Goal: Task Accomplishment & Management: Complete application form

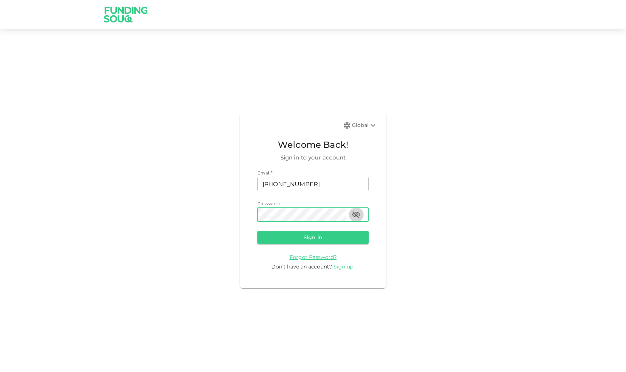
click at [358, 216] on icon "button" at bounding box center [356, 214] width 9 height 9
click at [320, 237] on button "Sign in" at bounding box center [312, 237] width 111 height 13
click at [317, 239] on button "Sign in" at bounding box center [312, 237] width 111 height 13
type input "+"
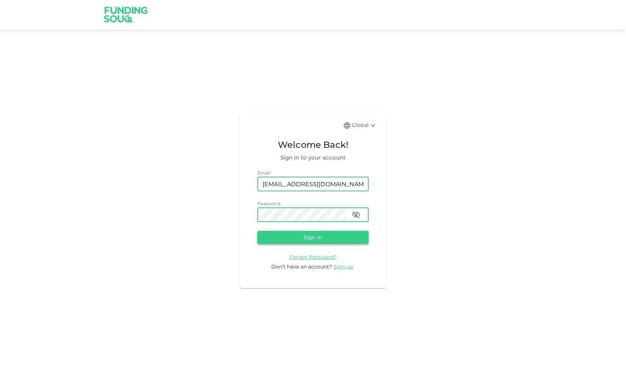
type input "[EMAIL_ADDRESS][DOMAIN_NAME]"
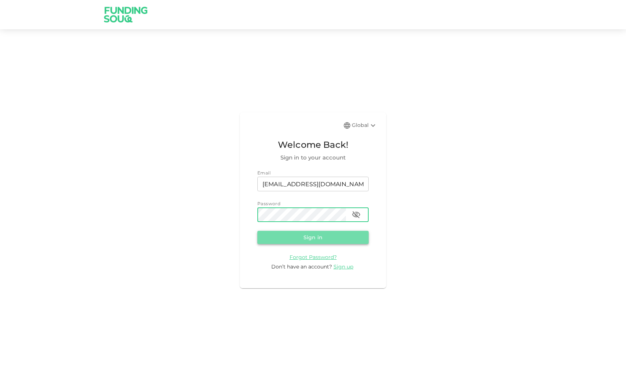
click at [310, 237] on button "Sign in" at bounding box center [312, 237] width 111 height 13
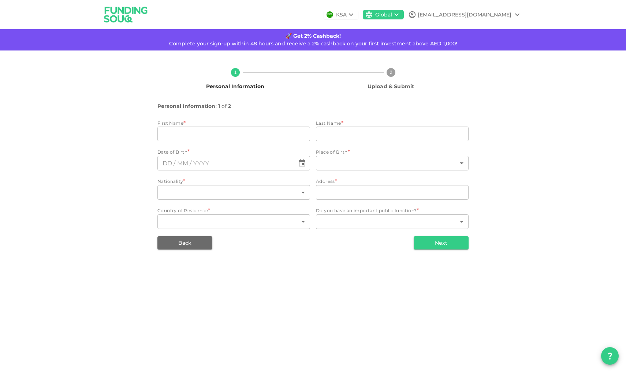
type input "shamsunder"
type input "talreja"
type input "⁦⁨07⁩ / ⁨02⁩ / ⁨1973⁩⁩"
type input "88"
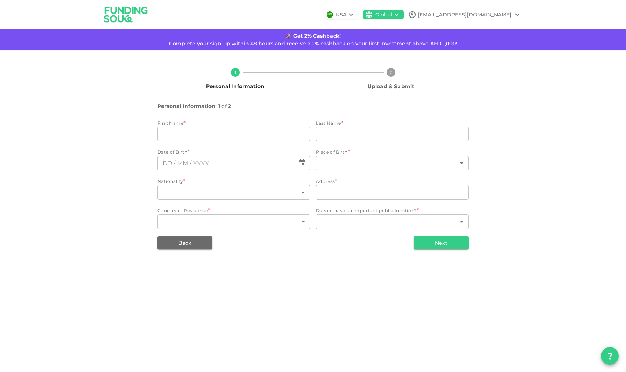
type input "104 0asis residence"
type input "2"
type input "1"
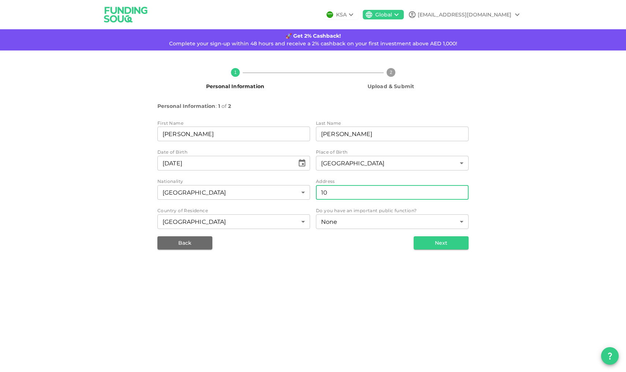
type input "1"
type input "1214 madison residency"
click at [448, 249] on button "Next" at bounding box center [441, 242] width 55 height 13
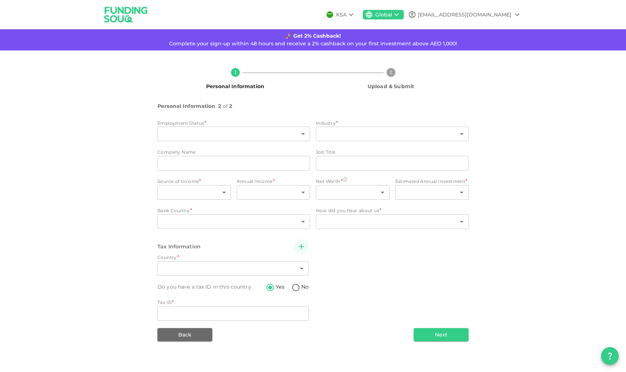
type input "1"
type input "shamsunder talreja"
type input "consultant"
type input "6"
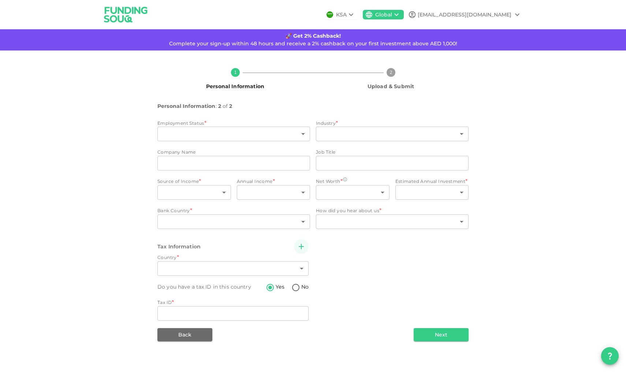
type input "2"
type input "3"
type input "2"
type input "1"
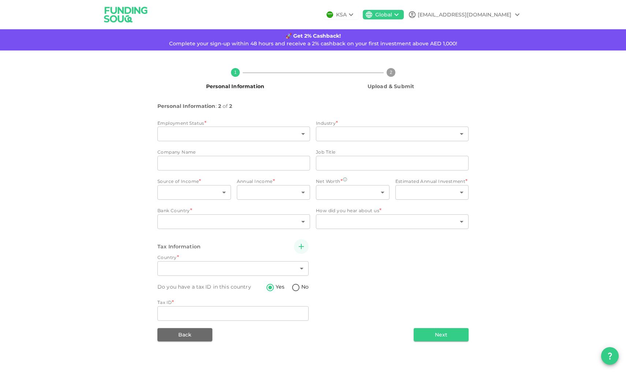
type input "2"
radio input "false"
radio input "true"
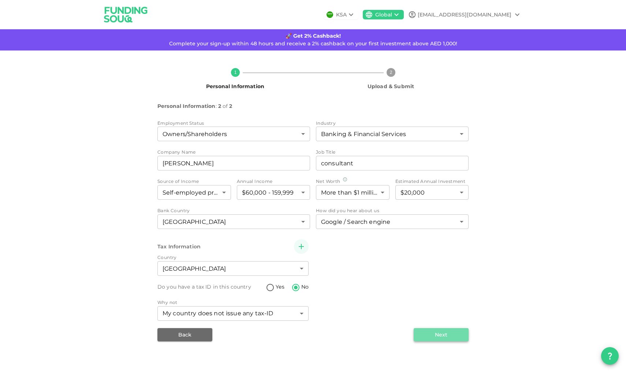
click at [438, 339] on button "Next" at bounding box center [441, 334] width 55 height 13
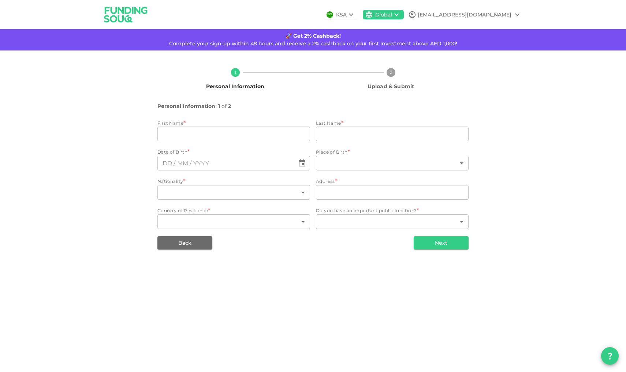
type input "shamsunder"
type input "talreja"
type input "⁦⁨07⁩ / ⁨02⁩ / ⁨1973⁩⁩"
type input "88"
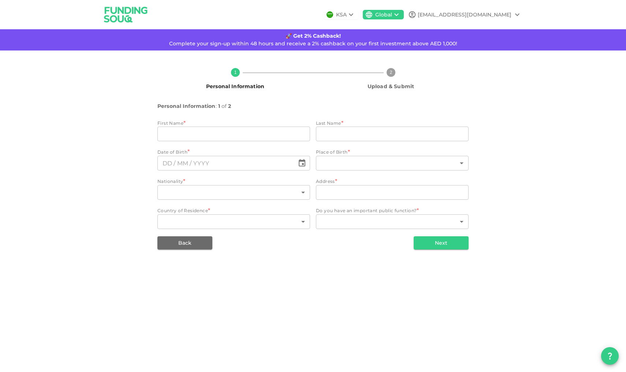
type input "1214 madison residency"
type input "2"
type input "1"
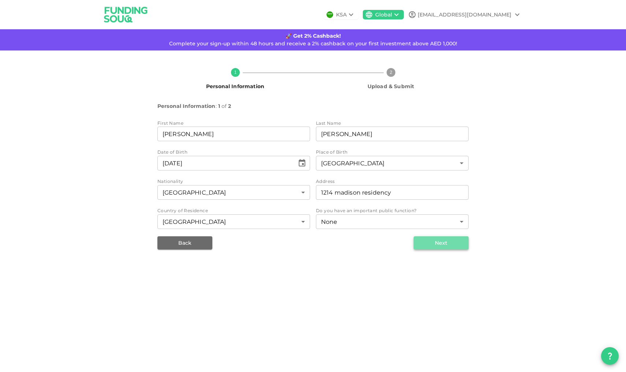
click at [445, 248] on button "Next" at bounding box center [441, 242] width 55 height 13
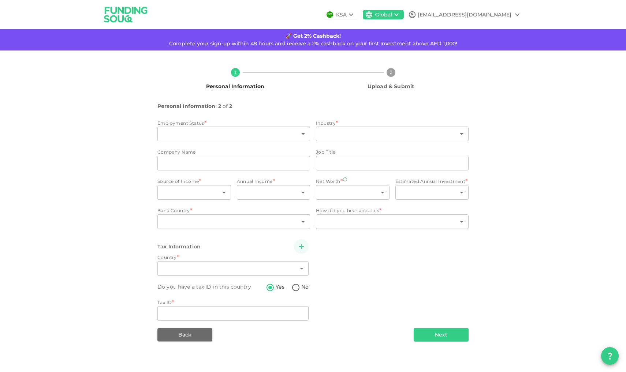
type input "1"
type input "shamsunder talreja"
type input "consultant"
type input "6"
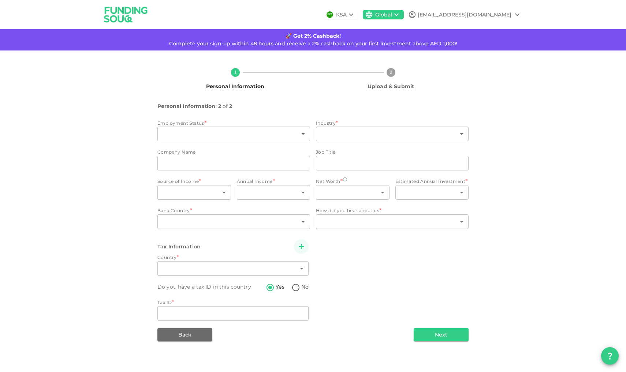
type input "2"
type input "3"
type input "2"
type input "1"
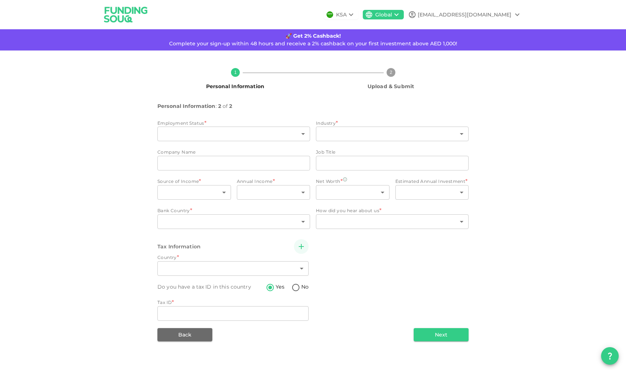
type input "2"
radio input "false"
radio input "true"
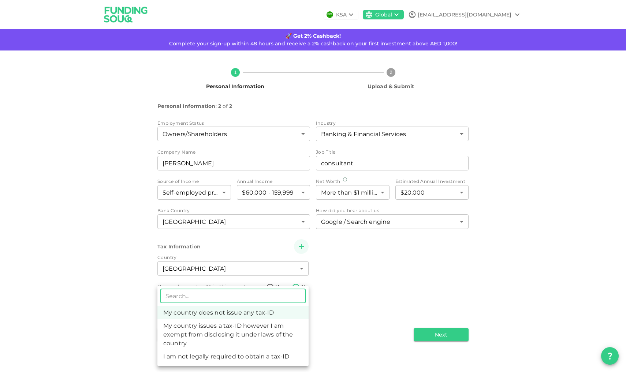
click at [293, 318] on body "KSA Global kaptaininvestments@gmail.com 🚀 Get 2% Cashback! Complete your sign-u…" at bounding box center [313, 186] width 626 height 372
click at [268, 359] on li "I am not legally required to obtain a tax-ID" at bounding box center [232, 356] width 151 height 13
type input "3"
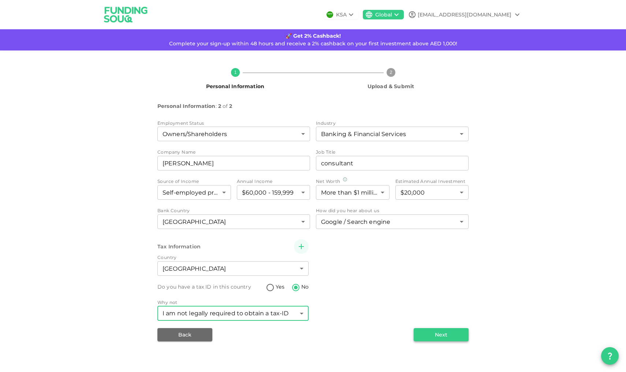
click at [442, 341] on button "Next" at bounding box center [441, 334] width 55 height 13
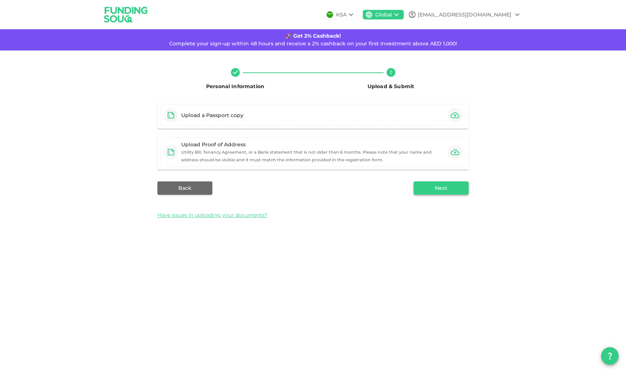
click at [439, 195] on button "Next" at bounding box center [441, 188] width 55 height 13
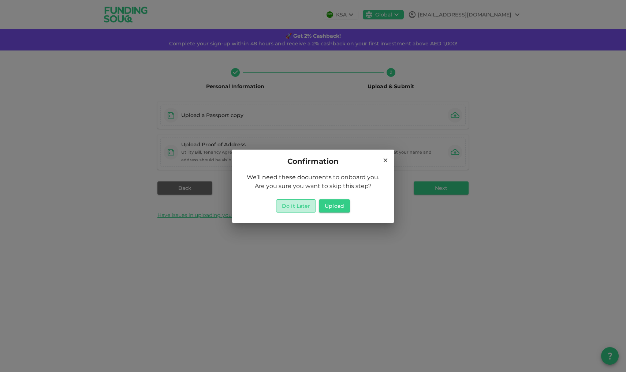
click at [293, 205] on button "Do it Later" at bounding box center [296, 206] width 40 height 13
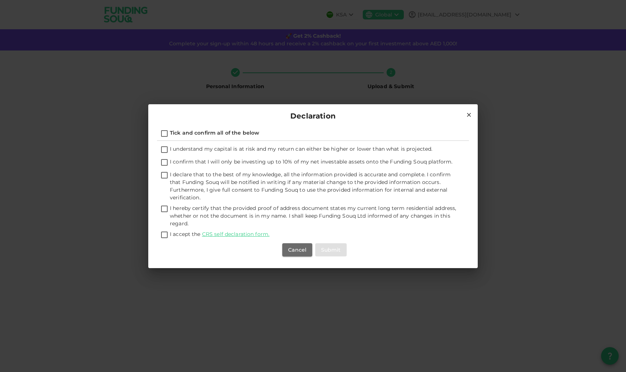
click at [166, 147] on input "I understand my capital is at risk and my return can either be higher or lower …" at bounding box center [164, 150] width 11 height 10
checkbox input "true"
click at [165, 161] on input "I confirm that I will only be investing up to 10% of my net investable assets o…" at bounding box center [164, 163] width 11 height 10
checkbox input "true"
click at [164, 171] on input "I declare that to the best of my knowledge, all the information provided is acc…" at bounding box center [164, 176] width 11 height 10
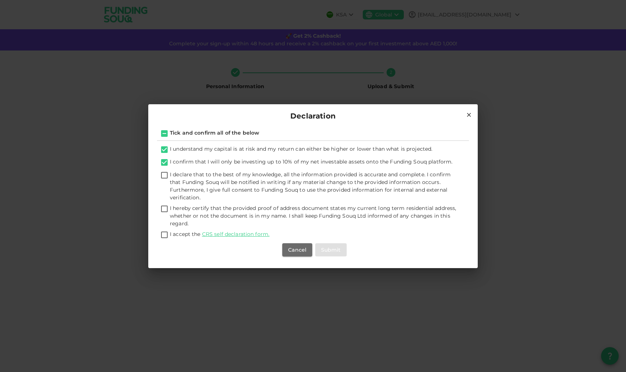
checkbox input "true"
click at [164, 207] on input "I hereby certify that the provided proof of address document states my current …" at bounding box center [164, 210] width 11 height 10
checkbox input "true"
click at [164, 234] on input "I accept the CRS self declaration form." at bounding box center [164, 236] width 11 height 10
checkbox input "true"
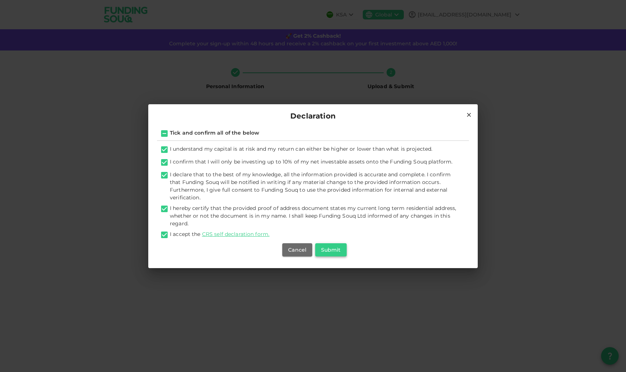
click at [332, 250] on button "Submit" at bounding box center [330, 249] width 31 height 13
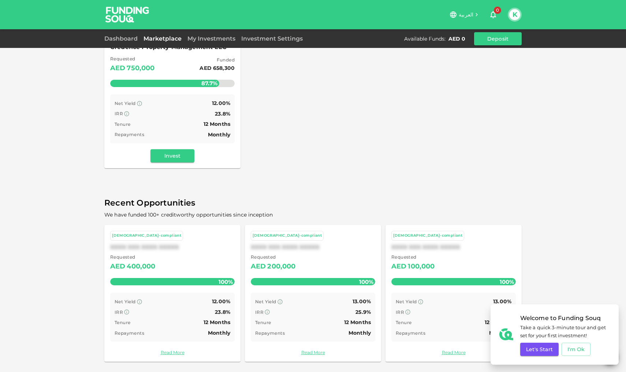
scroll to position [121, 0]
click at [544, 350] on button "Let's Start" at bounding box center [539, 349] width 38 height 13
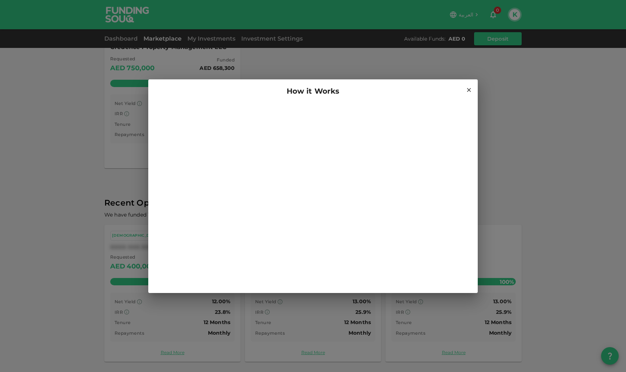
click at [469, 88] on icon at bounding box center [469, 90] width 7 height 7
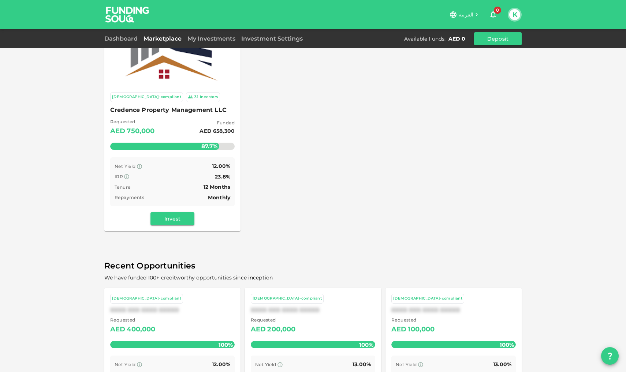
scroll to position [51, 0]
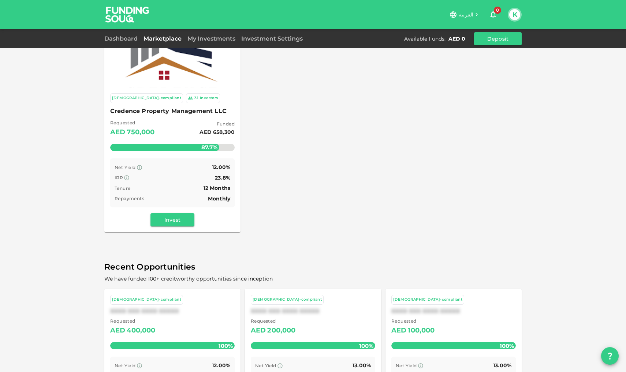
click at [183, 78] on img at bounding box center [173, 47] width 122 height 122
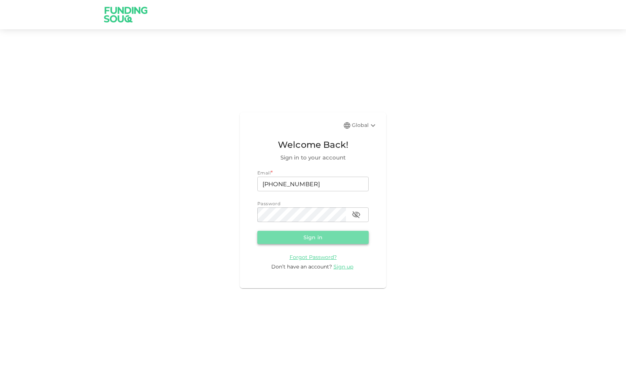
click at [316, 240] on button "Sign in" at bounding box center [312, 237] width 111 height 13
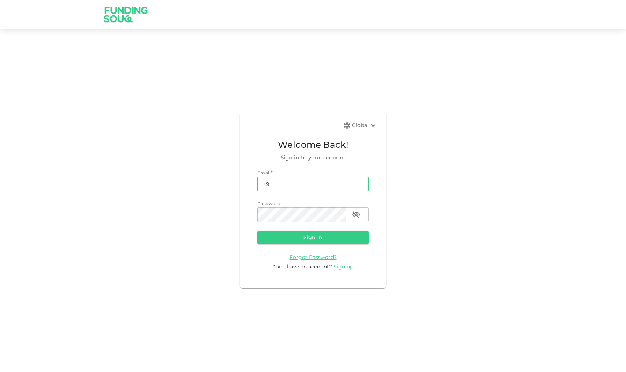
type input "+"
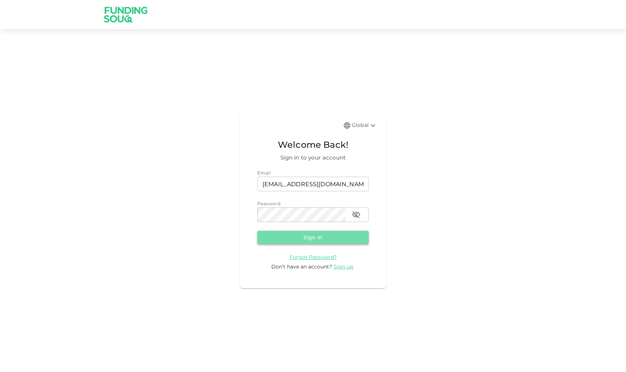
click at [313, 236] on button "Sign in" at bounding box center [312, 237] width 111 height 13
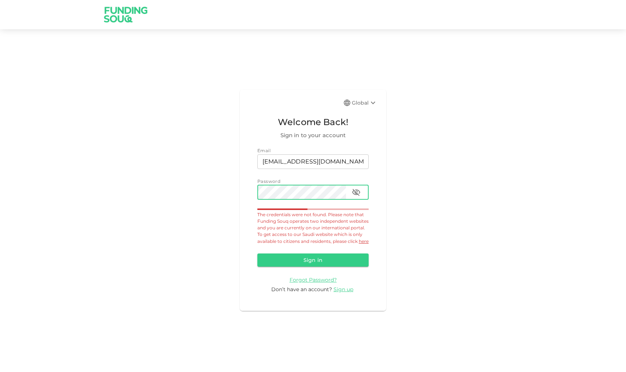
click at [356, 189] on icon "button" at bounding box center [356, 192] width 8 height 7
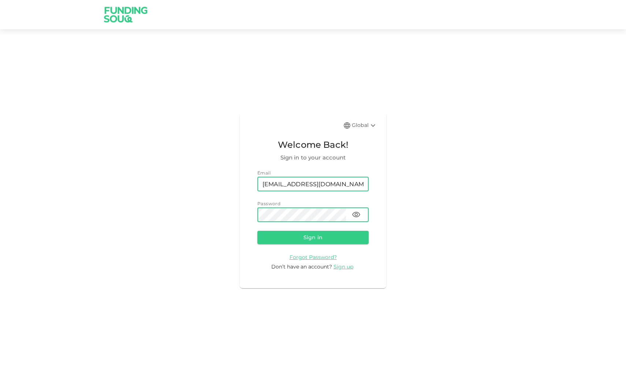
click at [301, 184] on input "[EMAIL_ADDRESS][DOMAIN_NAME]" at bounding box center [312, 184] width 111 height 15
type input "[EMAIL_ADDRESS][DOMAIN_NAME]"
click at [308, 240] on button "Sign in" at bounding box center [312, 237] width 111 height 13
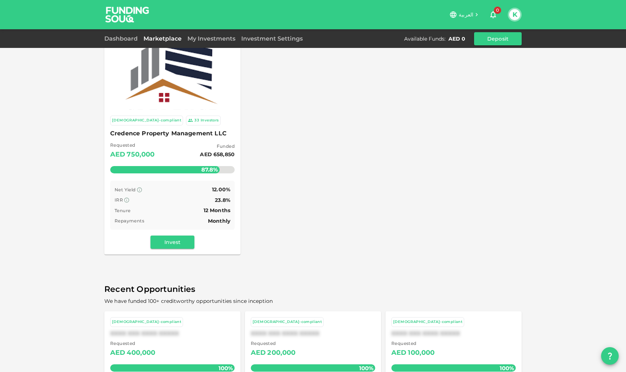
scroll to position [29, 0]
click at [213, 104] on img at bounding box center [173, 70] width 122 height 122
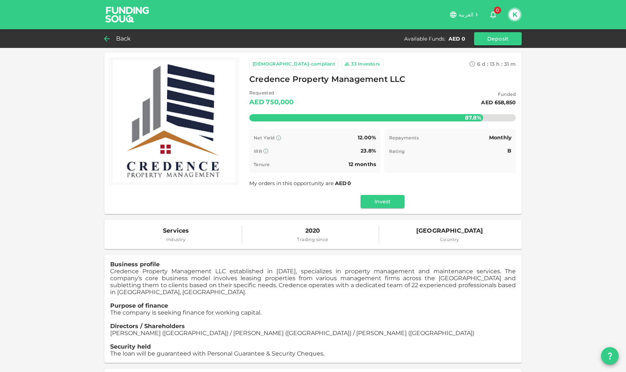
click at [109, 39] on icon at bounding box center [107, 39] width 6 height 6
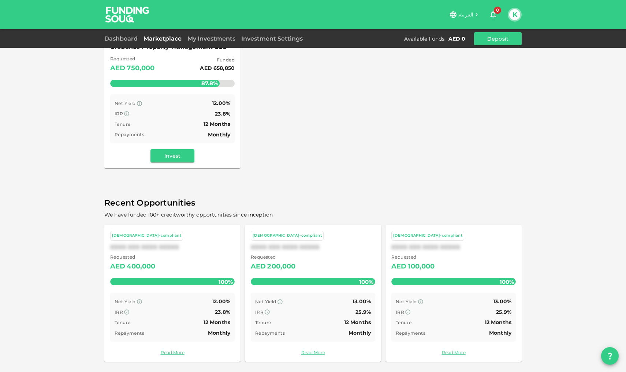
scroll to position [121, 0]
click at [197, 247] on div "XXXX XXX XXXX XXXXX" at bounding box center [172, 247] width 124 height 7
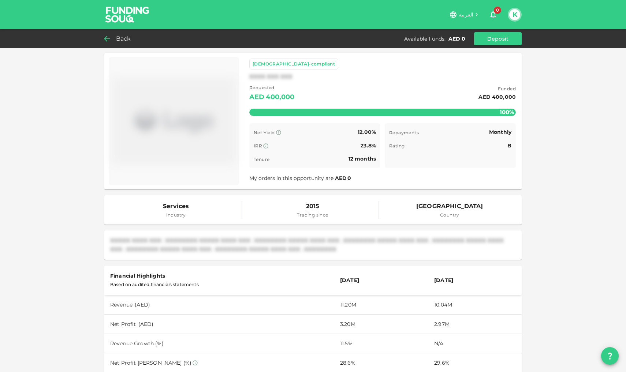
click at [111, 37] on div "Back" at bounding box center [119, 39] width 30 height 10
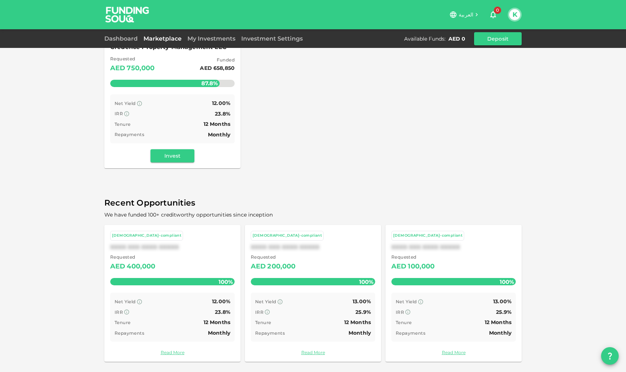
scroll to position [121, 0]
click at [324, 247] on div "XXXX XXX XXXX XXXXX" at bounding box center [313, 247] width 124 height 7
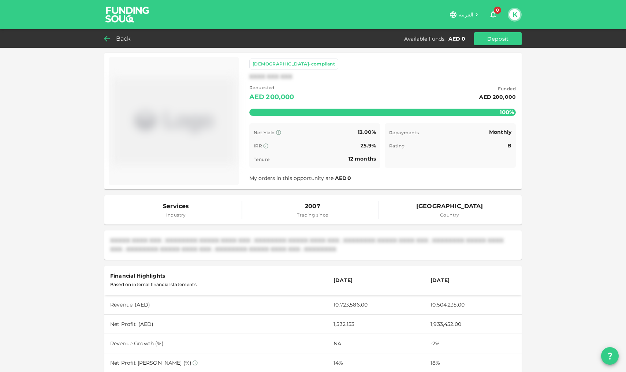
click at [112, 37] on div "Back" at bounding box center [119, 39] width 30 height 10
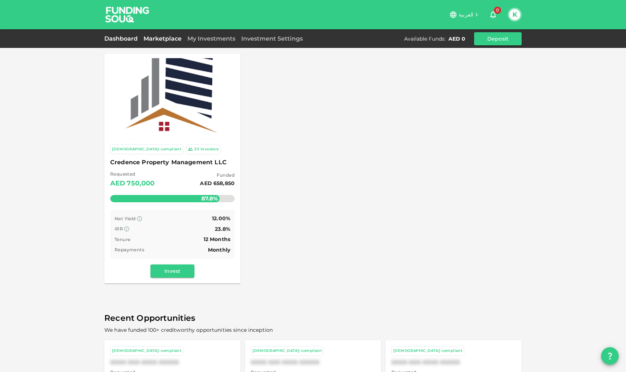
click at [126, 37] on link "Dashboard" at bounding box center [122, 38] width 36 height 7
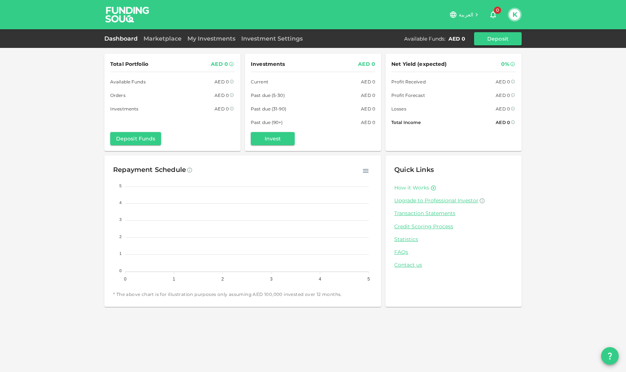
click at [416, 191] on link "How it Works" at bounding box center [411, 188] width 35 height 7
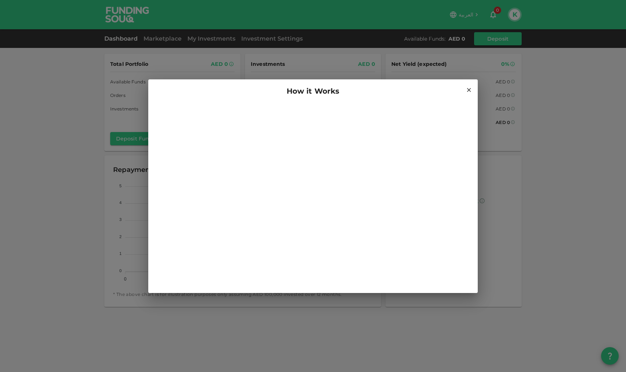
click at [470, 91] on icon at bounding box center [469, 90] width 4 height 4
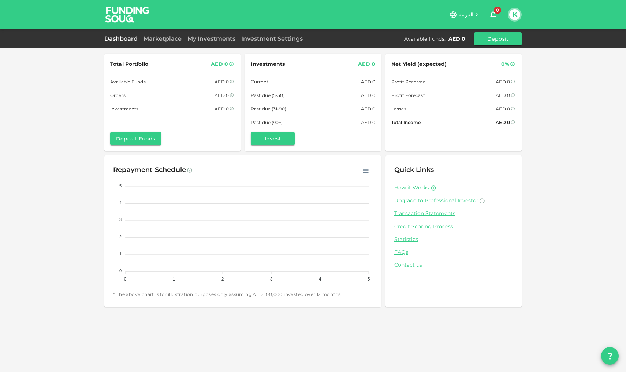
click at [432, 191] on icon at bounding box center [434, 188] width 6 height 6
click at [419, 191] on link "How it Works" at bounding box center [411, 188] width 35 height 7
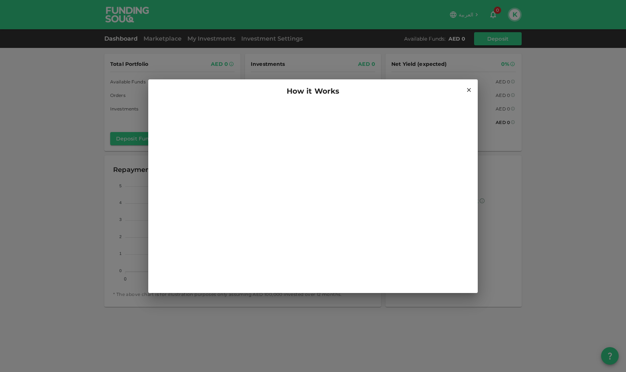
click at [470, 84] on h2 "How it Works" at bounding box center [312, 90] width 329 height 23
click at [469, 90] on icon at bounding box center [469, 90] width 4 height 4
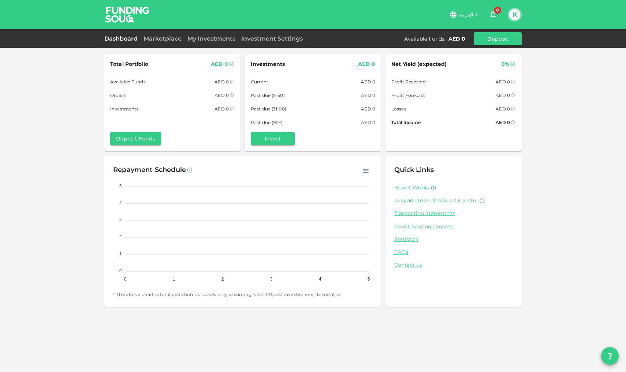
click at [513, 15] on button "K" at bounding box center [514, 14] width 11 height 11
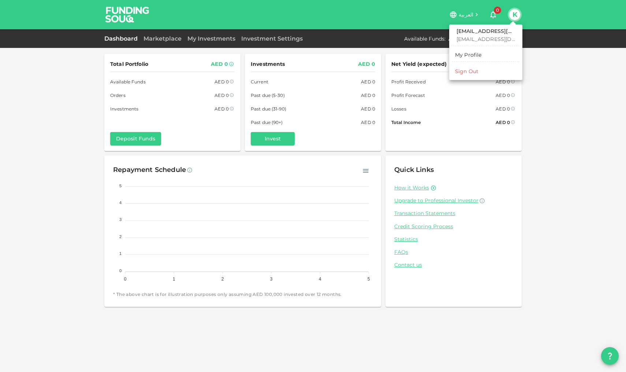
click at [480, 71] on li "Sign Out" at bounding box center [485, 72] width 67 height 12
